Goal: Task Accomplishment & Management: Use online tool/utility

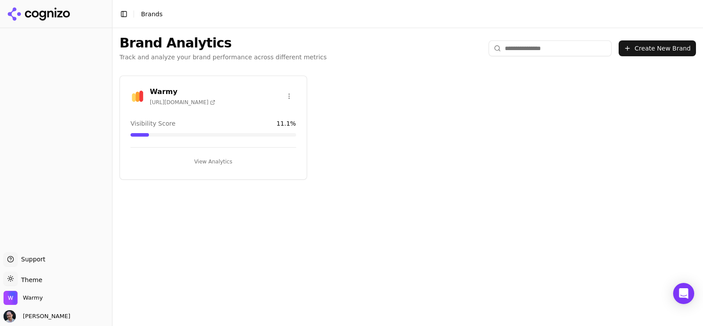
click at [229, 156] on button "View Analytics" at bounding box center [214, 162] width 166 height 14
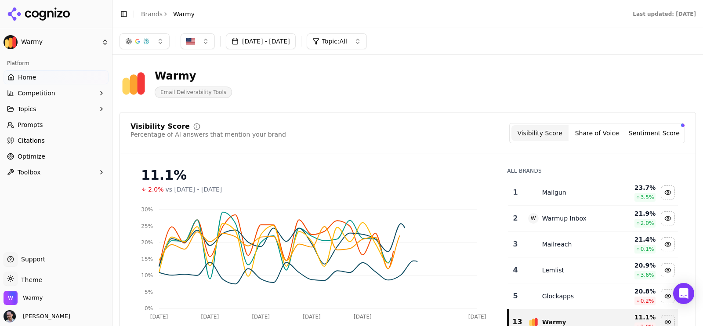
click at [296, 40] on button "[DATE] - [DATE]" at bounding box center [261, 41] width 70 height 16
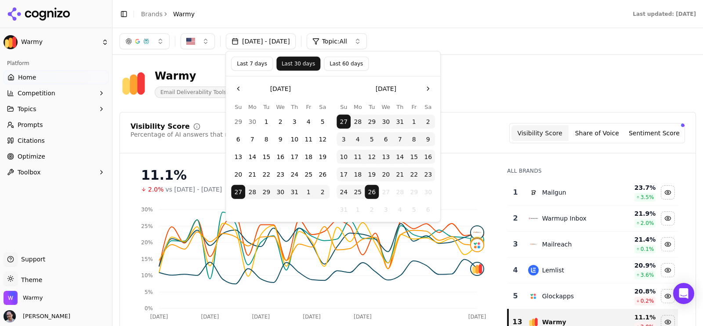
click at [324, 64] on button "Last 60 days" at bounding box center [346, 64] width 45 height 14
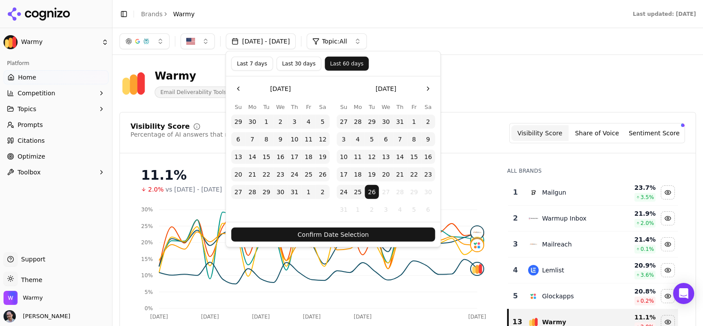
click at [343, 238] on button "Confirm Date Selection" at bounding box center [333, 235] width 204 height 14
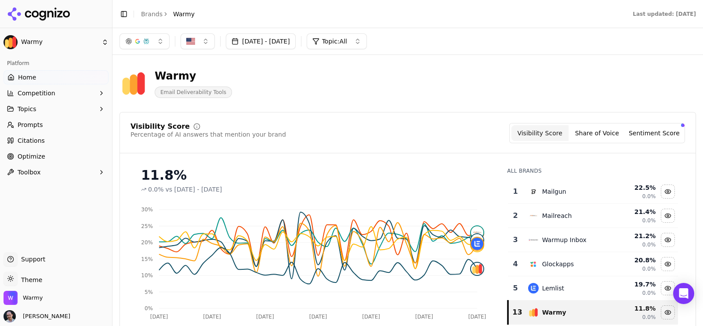
click at [50, 144] on link "Citations" at bounding box center [56, 141] width 105 height 14
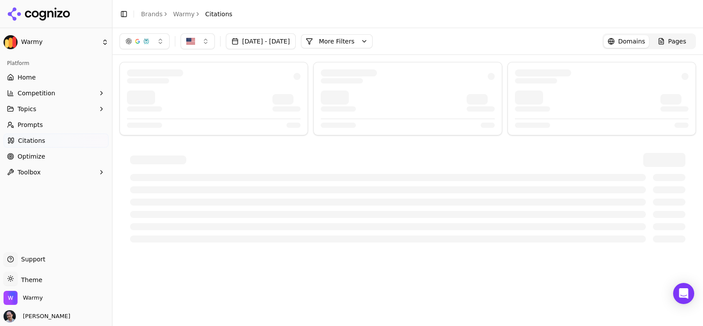
click at [669, 38] on div "Pages" at bounding box center [672, 41] width 29 height 9
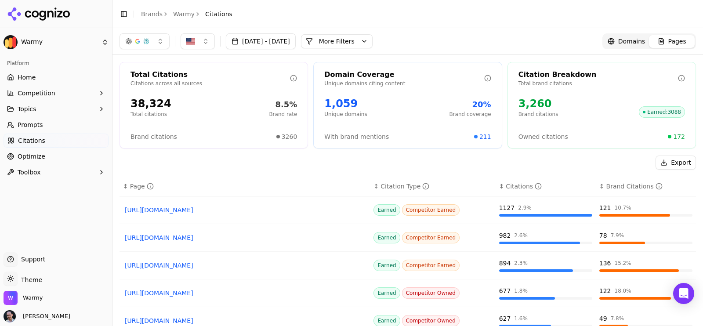
scroll to position [42, 0]
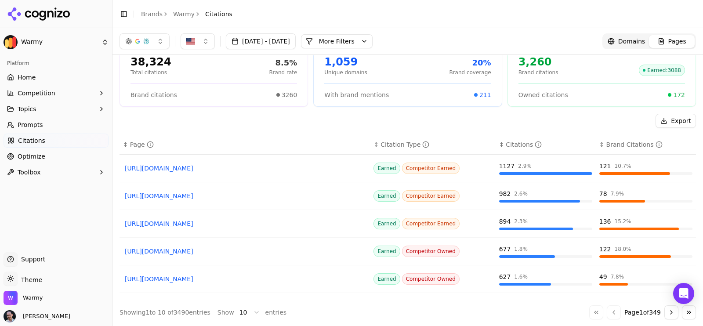
click at [662, 121] on button "Export" at bounding box center [676, 121] width 40 height 14
